Goal: Navigation & Orientation: Find specific page/section

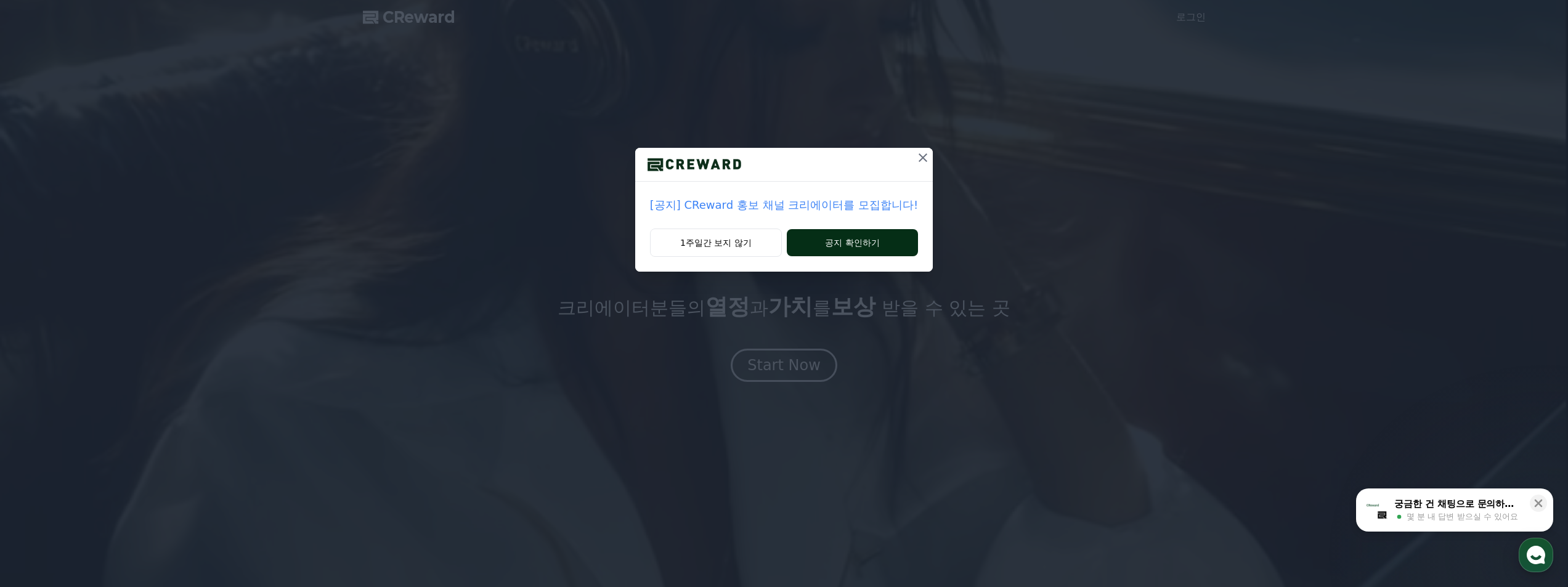
click at [864, 235] on button "공지 확인하기" at bounding box center [853, 243] width 131 height 27
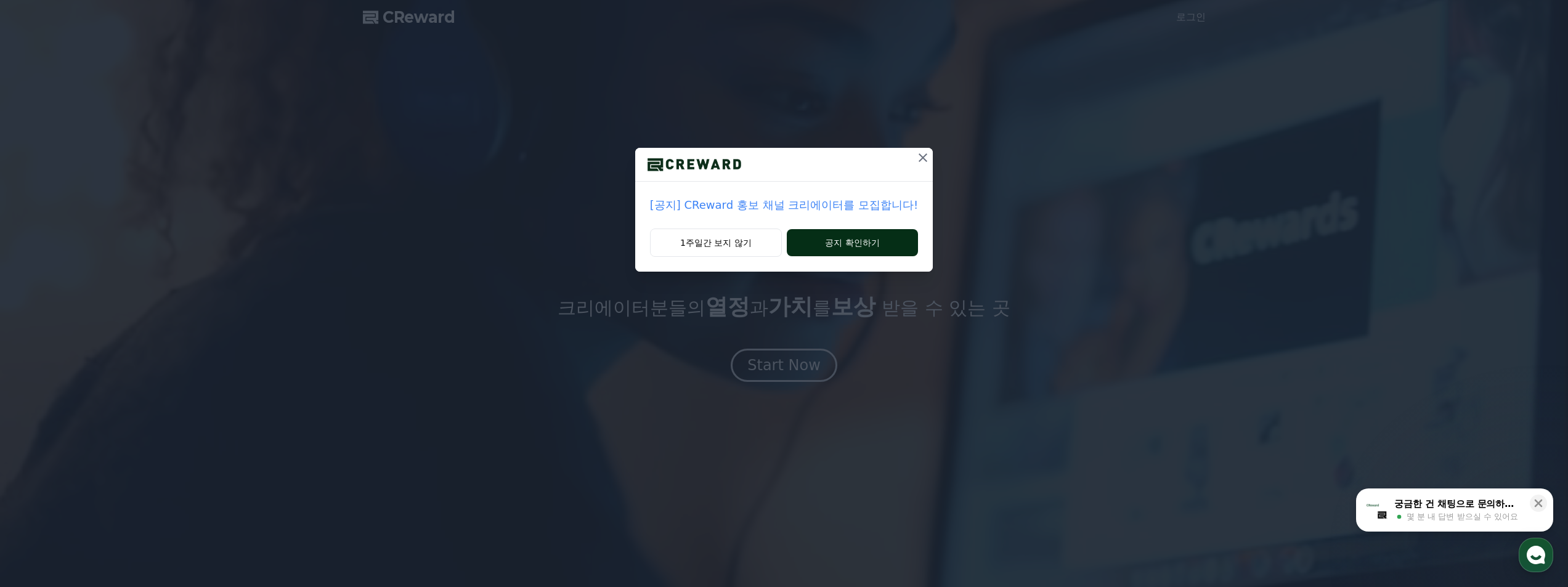
click at [864, 235] on button "공지 확인하기" at bounding box center [853, 243] width 131 height 27
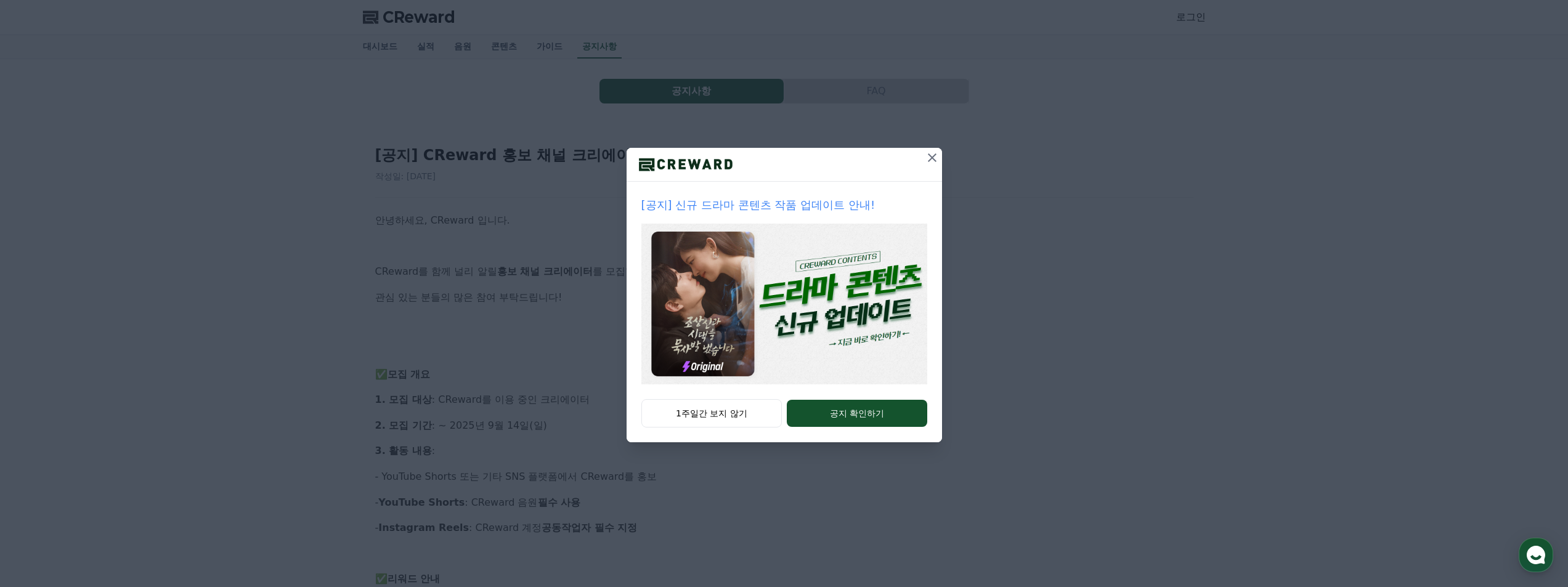
click at [931, 156] on icon at bounding box center [932, 157] width 8 height 8
click at [931, 156] on h2 "[공지] CReward 홍보 채널 크리에이터를 모집합니다!" at bounding box center [784, 155] width 818 height 20
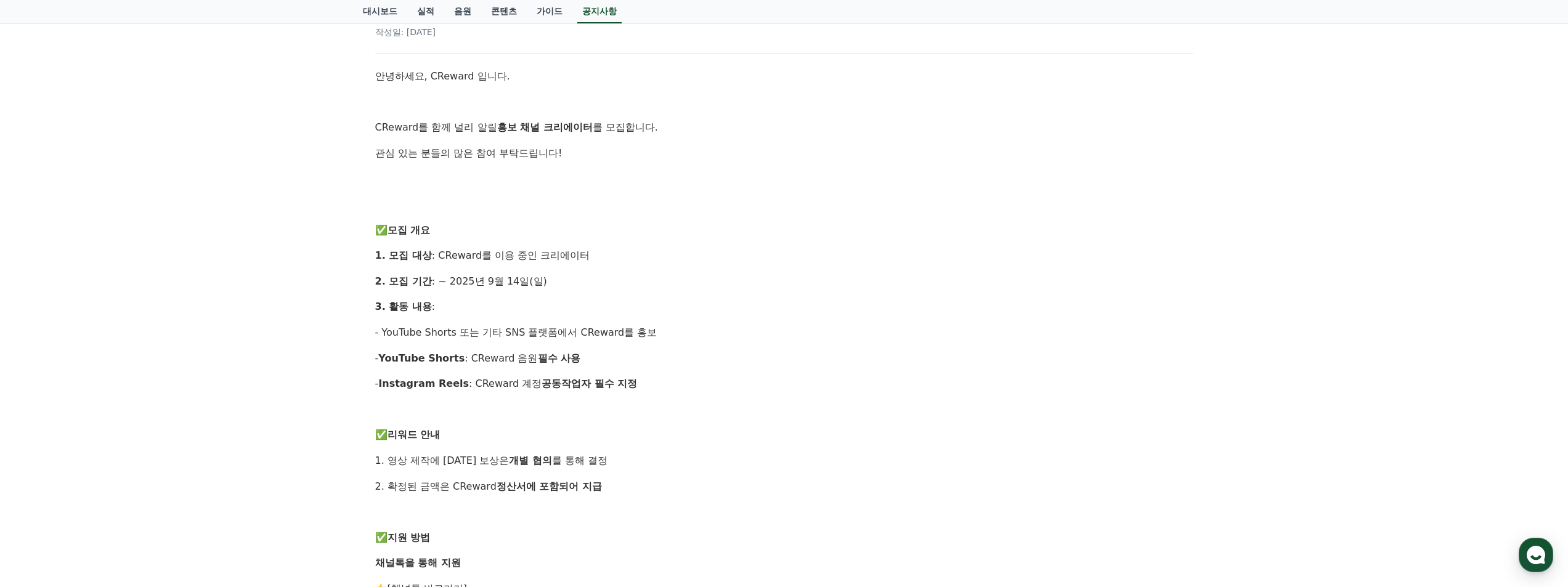
drag, startPoint x: 1201, startPoint y: 275, endPoint x: 1193, endPoint y: 311, distance: 36.9
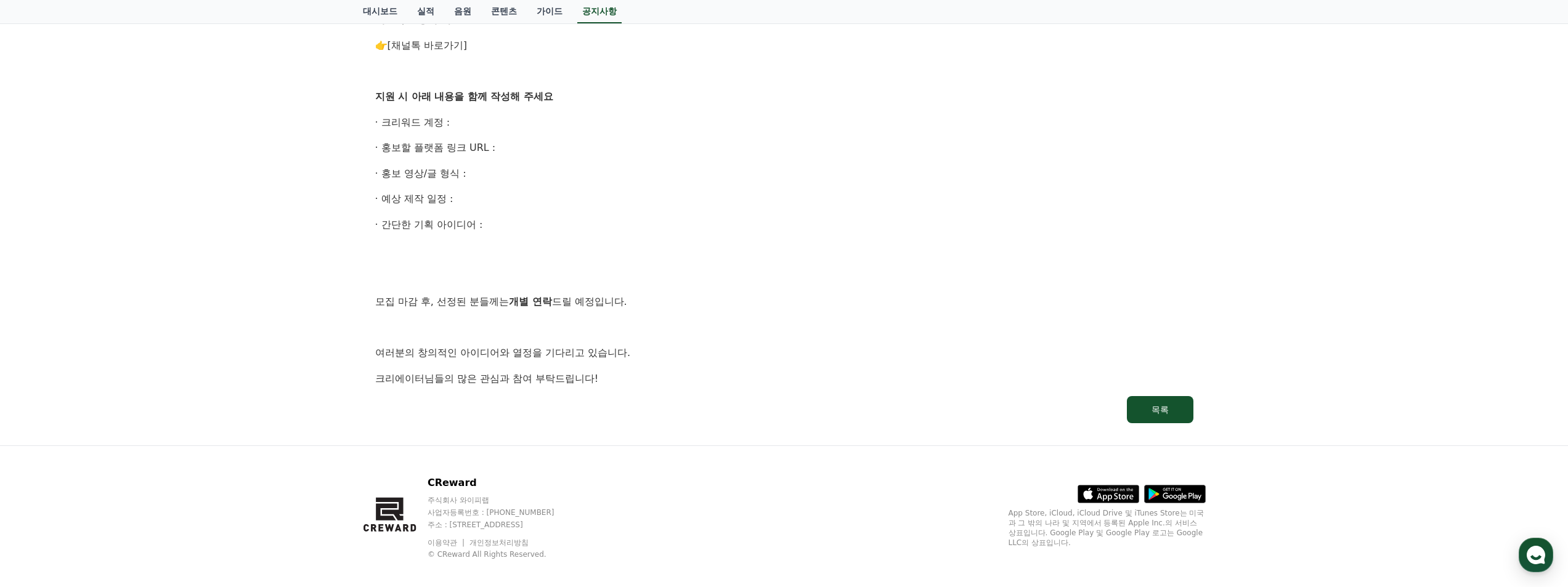
scroll to position [699, 0]
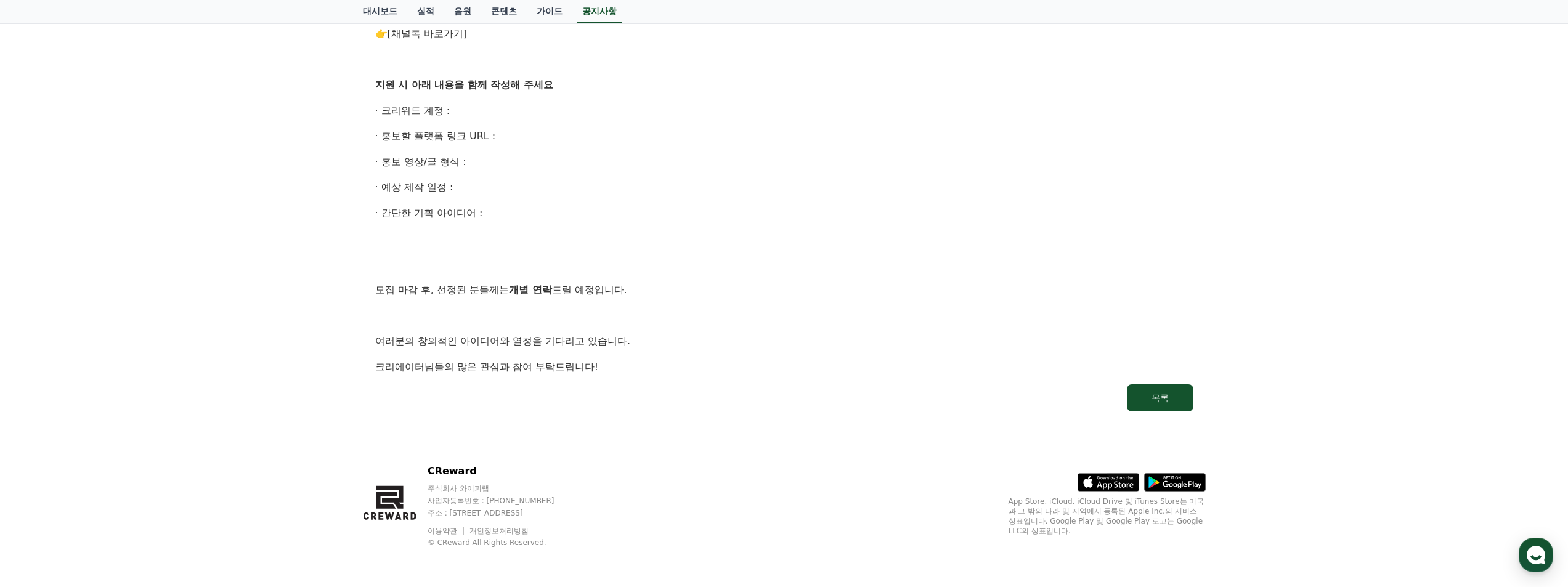
drag, startPoint x: 1230, startPoint y: 265, endPoint x: 1225, endPoint y: 290, distance: 25.5
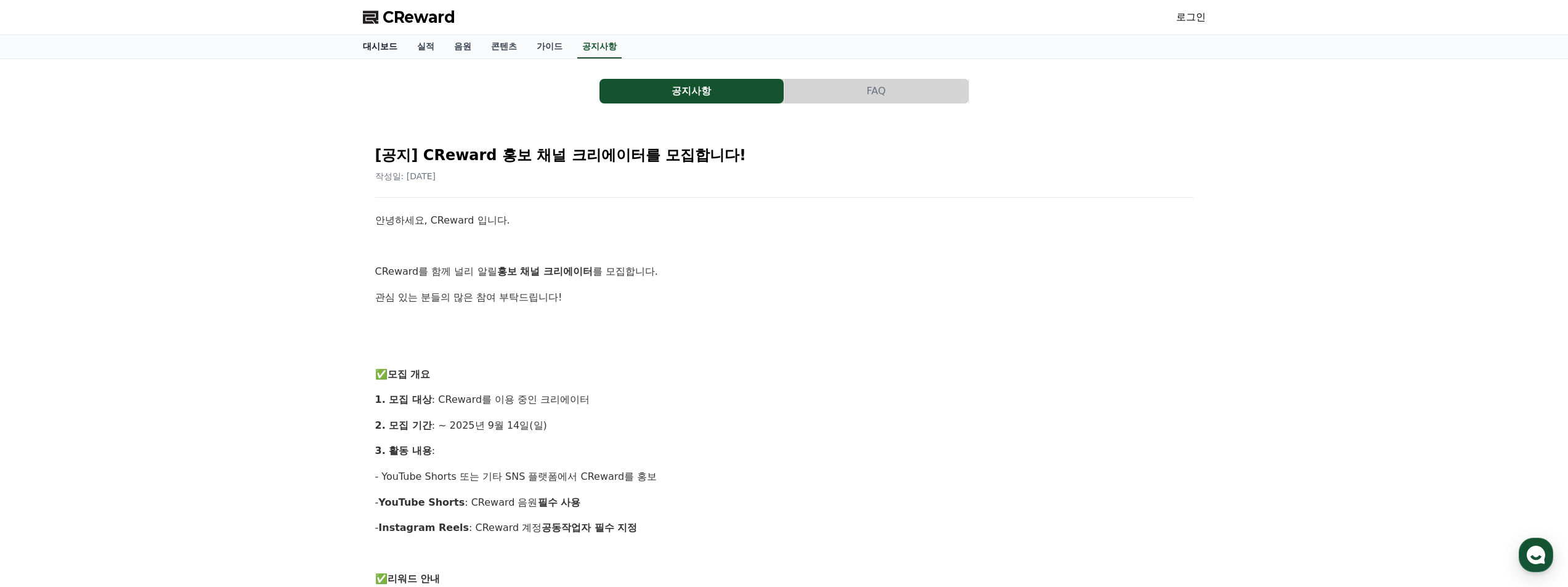
click at [376, 46] on link "대시보드" at bounding box center [380, 47] width 54 height 23
